Goal: Find contact information: Find contact information

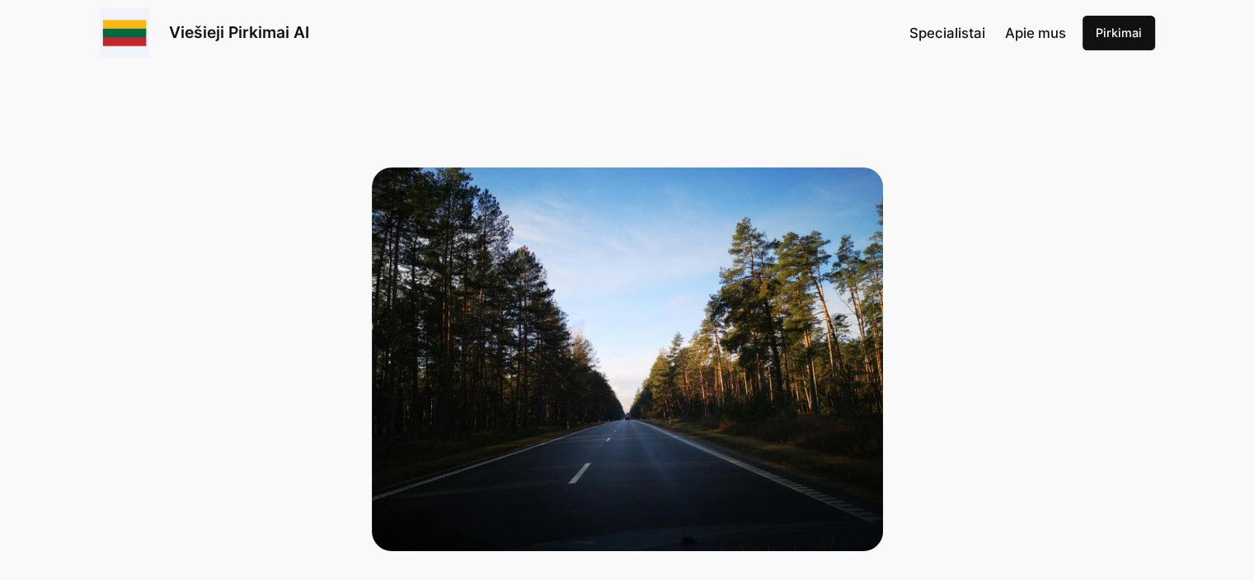
scroll to position [495, 0]
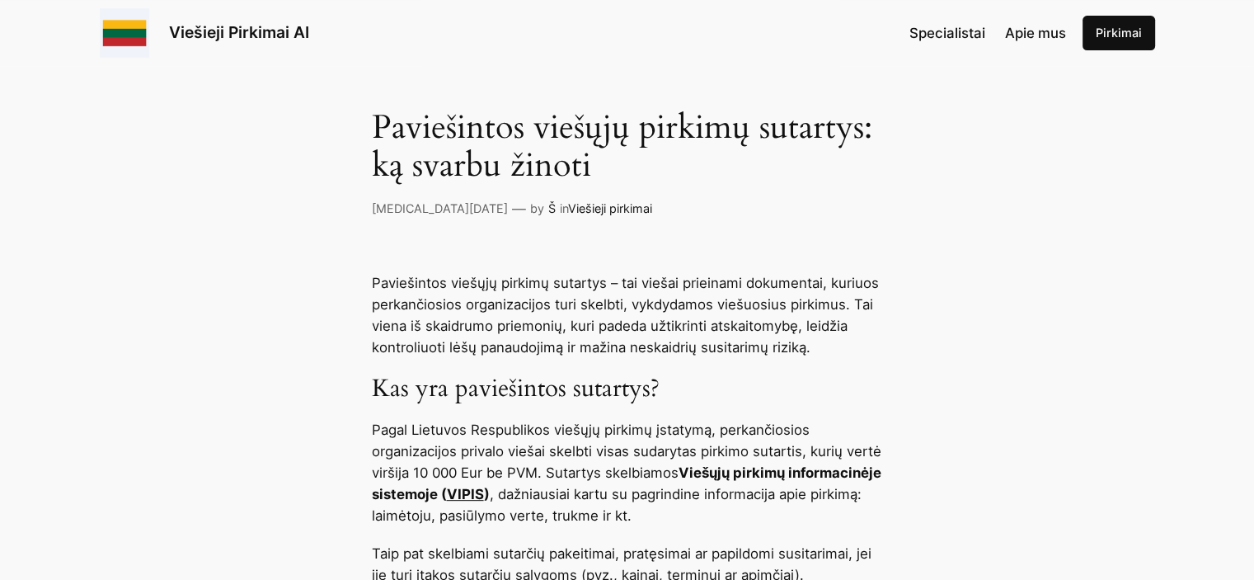
click at [484, 496] on link "VIPIS" at bounding box center [465, 494] width 37 height 16
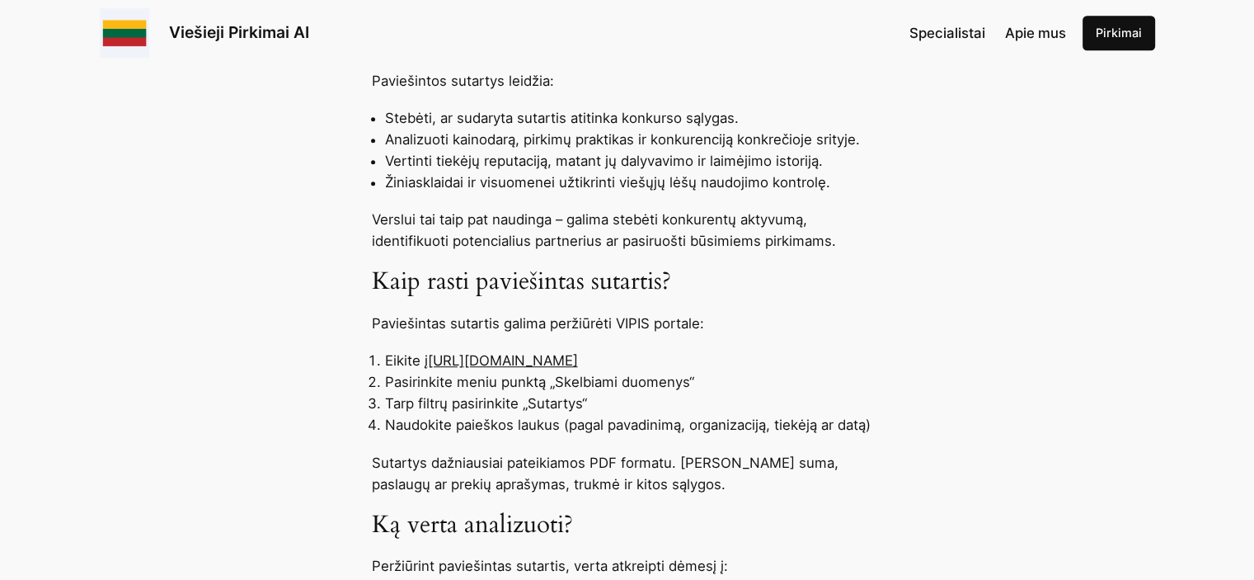
scroll to position [1072, 0]
click at [540, 360] on link "[URL][DOMAIN_NAME]" at bounding box center [503, 359] width 150 height 16
click at [472, 353] on link "[URL][DOMAIN_NAME]" at bounding box center [503, 359] width 150 height 16
drag, startPoint x: 475, startPoint y: 356, endPoint x: 584, endPoint y: 355, distance: 108.9
click at [578, 360] on link "[URL][DOMAIN_NAME]" at bounding box center [503, 359] width 150 height 16
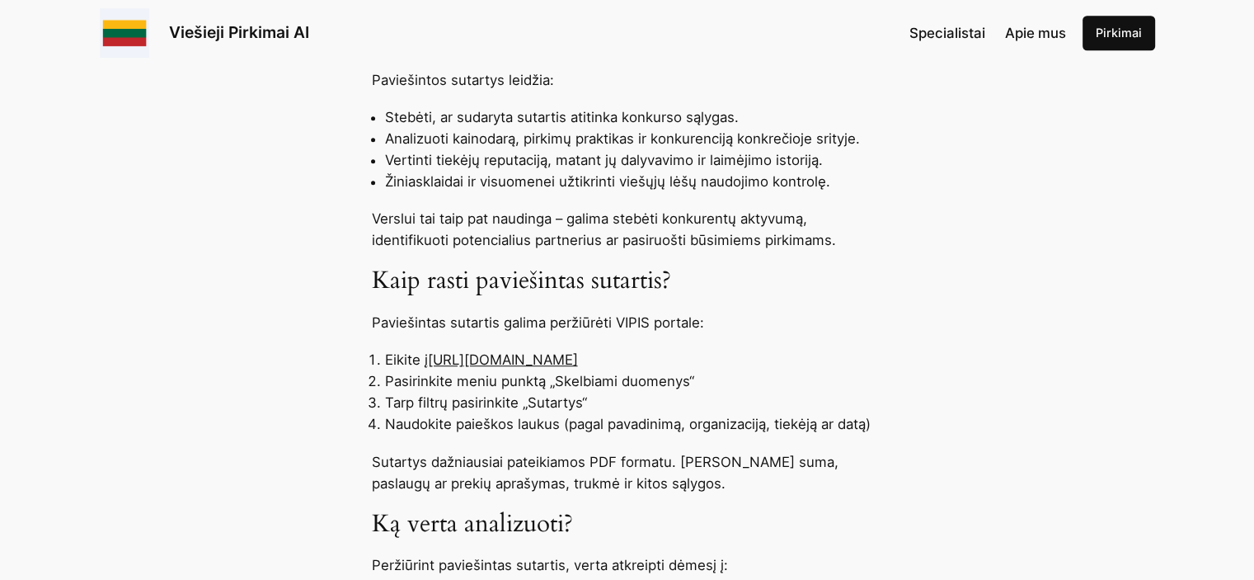
drag, startPoint x: 431, startPoint y: 360, endPoint x: 650, endPoint y: 359, distance: 219.4
click at [650, 359] on li "Eikite į [URL][DOMAIN_NAME]" at bounding box center [634, 359] width 498 height 21
copy link "[URL][DOMAIN_NAME]"
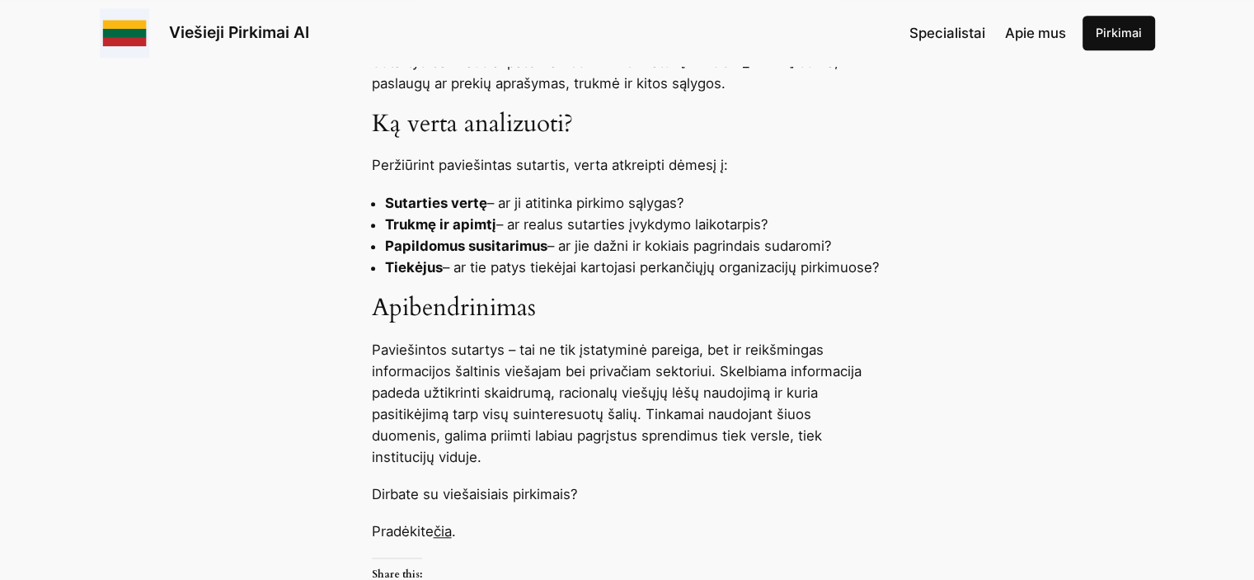
scroll to position [1485, 0]
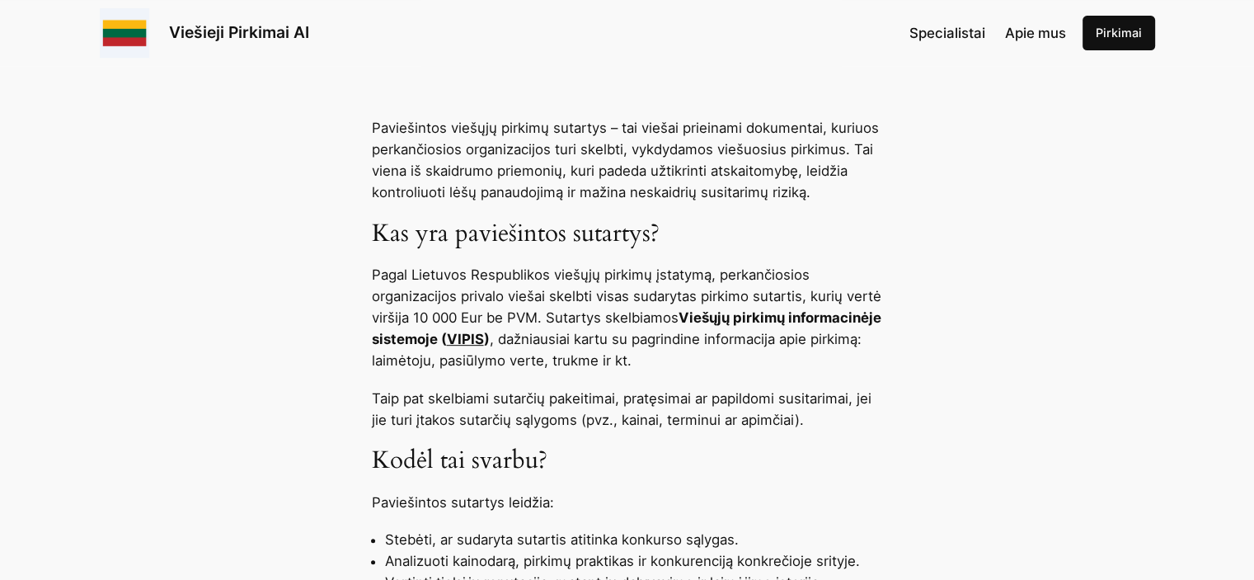
scroll to position [660, 0]
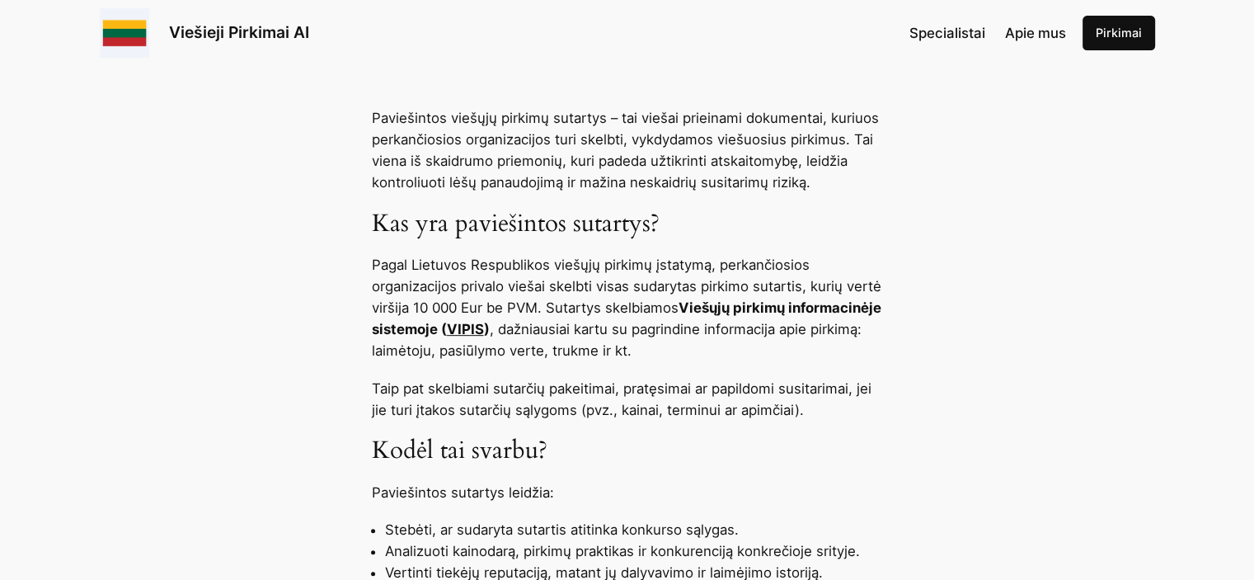
click at [484, 331] on link "VIPIS" at bounding box center [465, 329] width 37 height 16
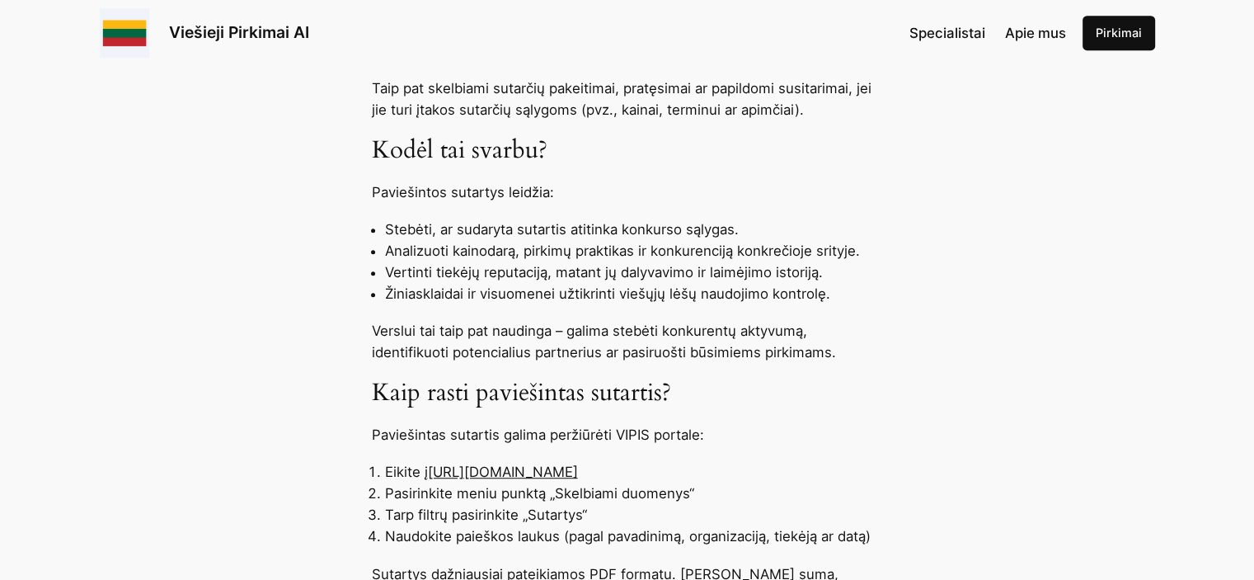
scroll to position [990, 0]
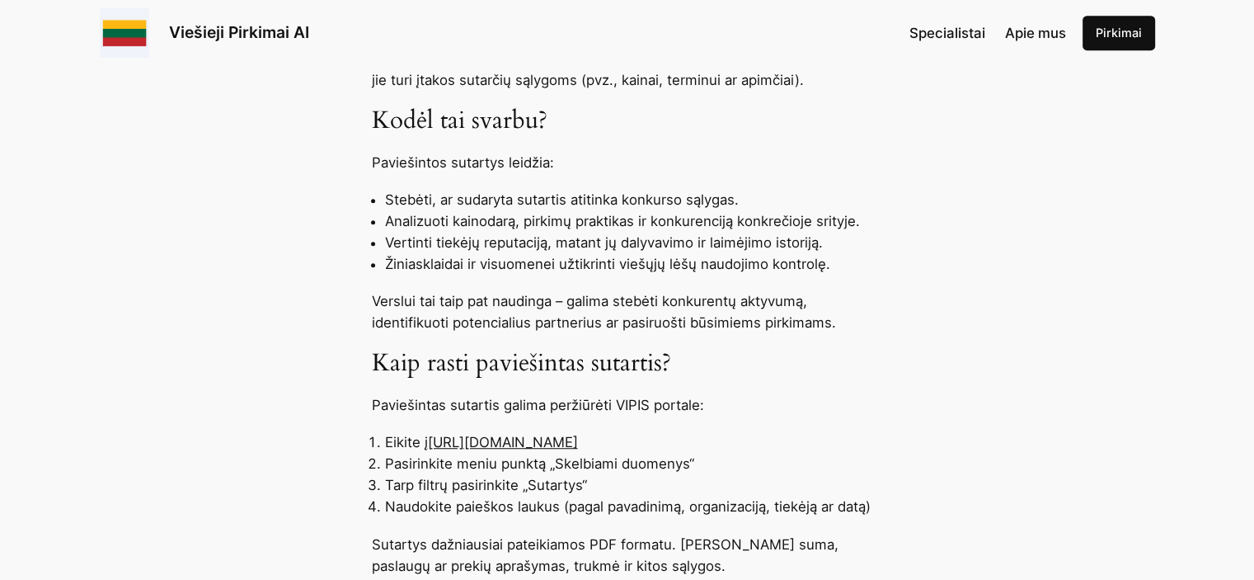
click at [554, 442] on link "[URL][DOMAIN_NAME]" at bounding box center [503, 442] width 150 height 16
